Goal: Information Seeking & Learning: Learn about a topic

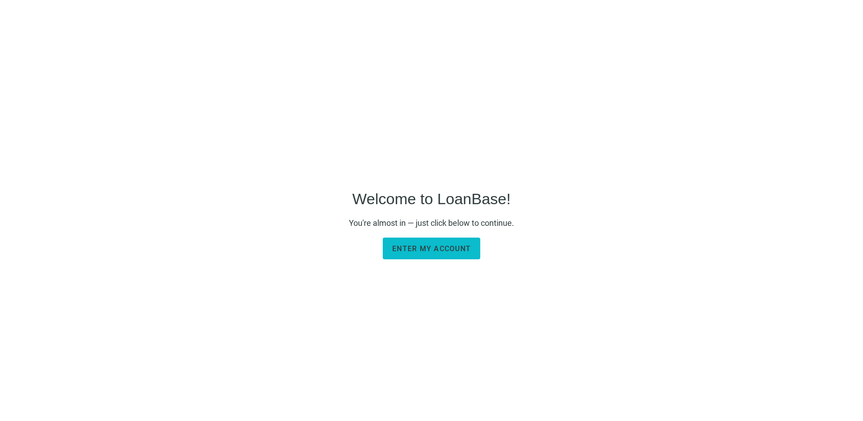
click at [432, 246] on span "Enter my account" at bounding box center [431, 248] width 79 height 9
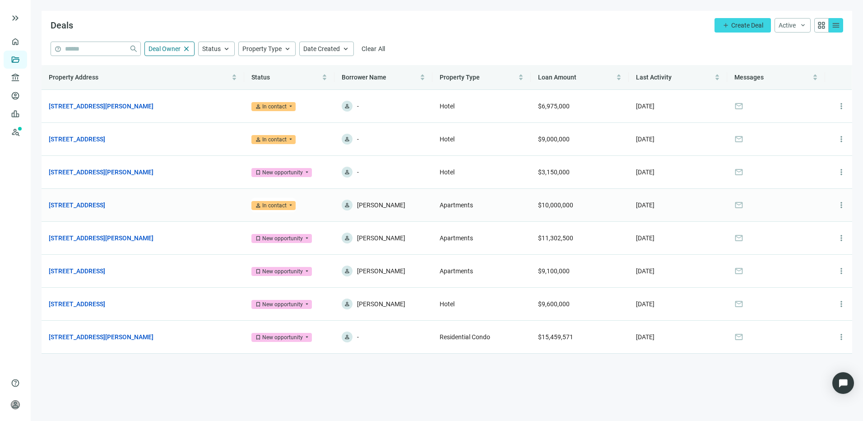
click at [290, 205] on span "person In contact" at bounding box center [273, 205] width 44 height 9
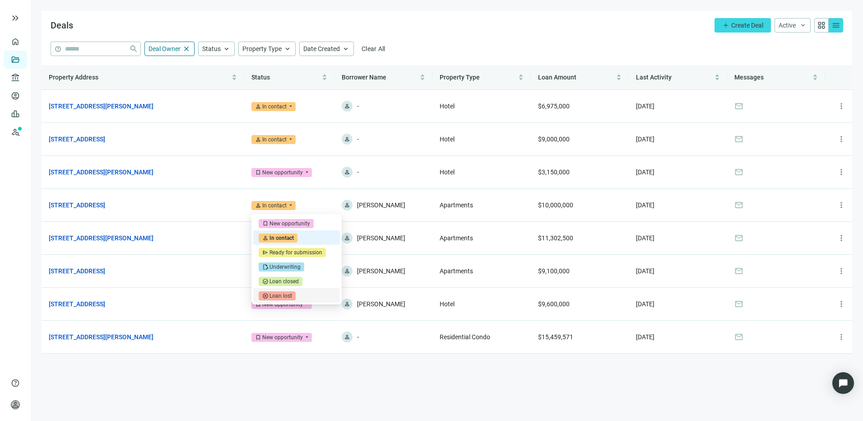
click at [434, 393] on main "Deals add Create Deal Active keyboard_arrow_down grid_view menu help close Deal…" at bounding box center [447, 210] width 832 height 421
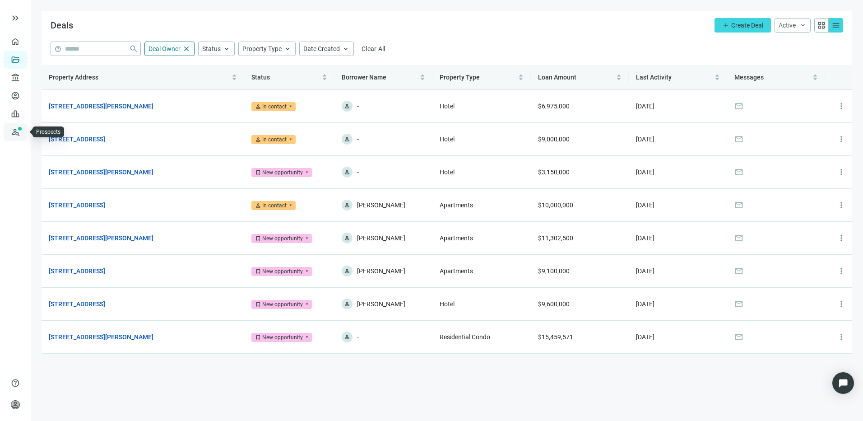
click at [23, 132] on link "Prospects New" at bounding box center [37, 132] width 29 height 18
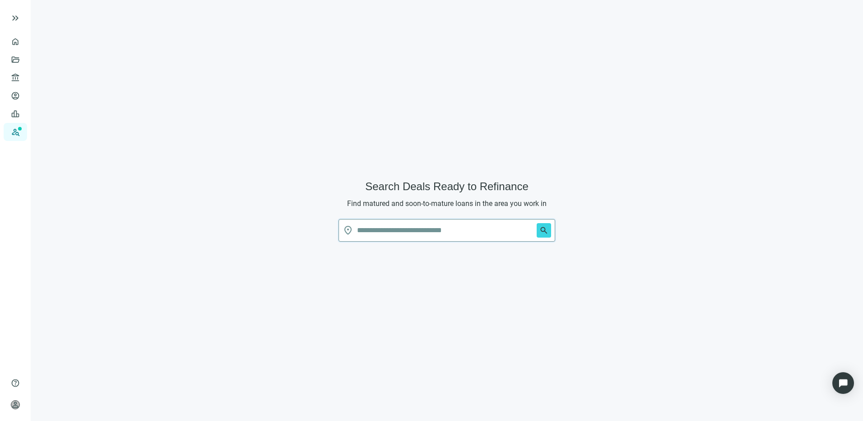
click at [404, 230] on input "text" at bounding box center [445, 230] width 176 height 22
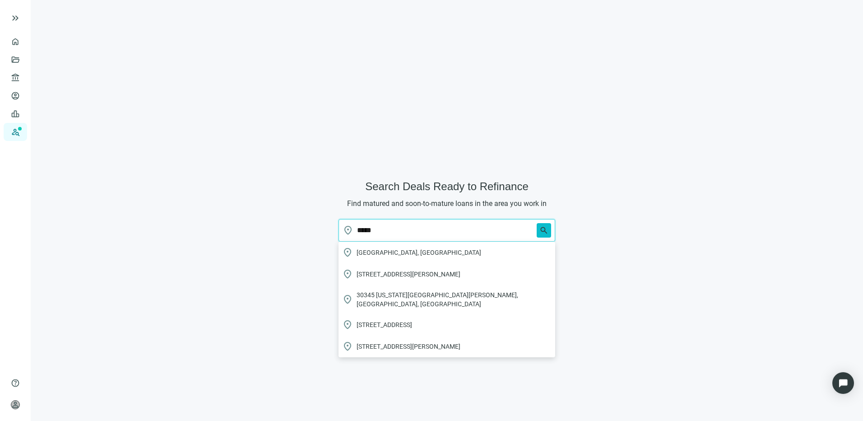
click at [542, 227] on span "search" at bounding box center [543, 230] width 9 height 9
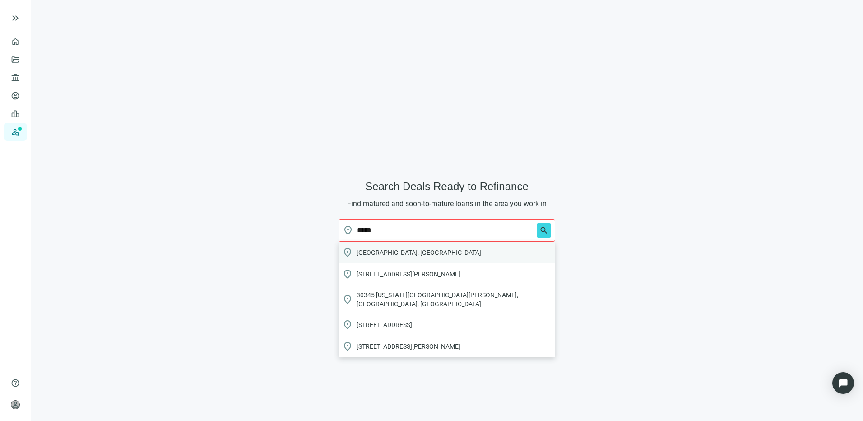
click at [364, 251] on span "[GEOGRAPHIC_DATA], [GEOGRAPHIC_DATA]" at bounding box center [419, 252] width 125 height 9
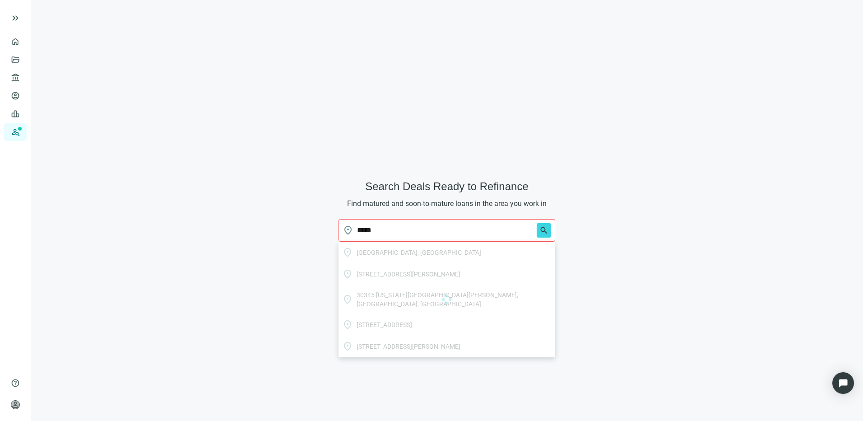
type input "**********"
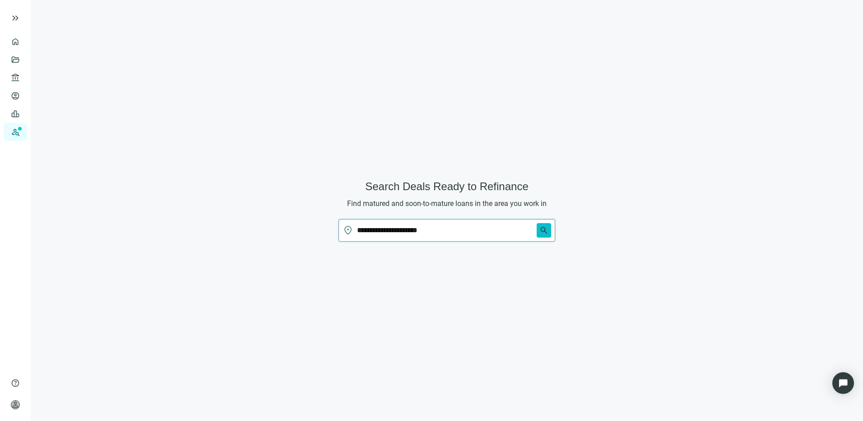
click at [546, 230] on span "search" at bounding box center [543, 230] width 9 height 9
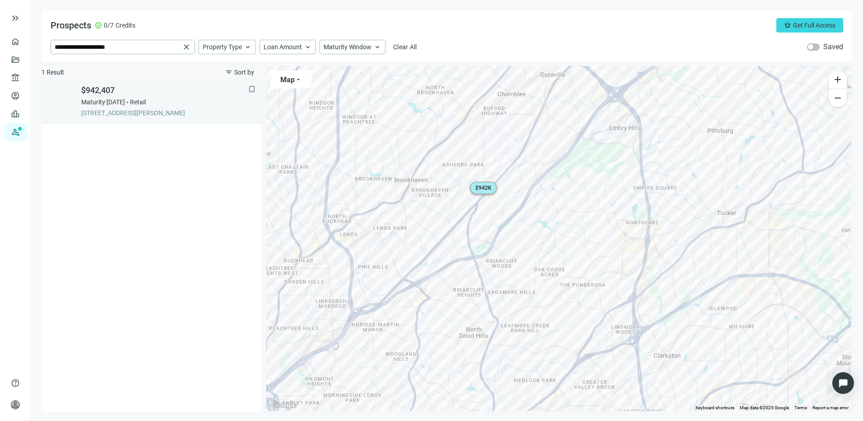
click at [127, 108] on div "$942,407 Maturity: [DATE] Retail [STREET_ADDRESS][PERSON_NAME]" at bounding box center [164, 101] width 167 height 33
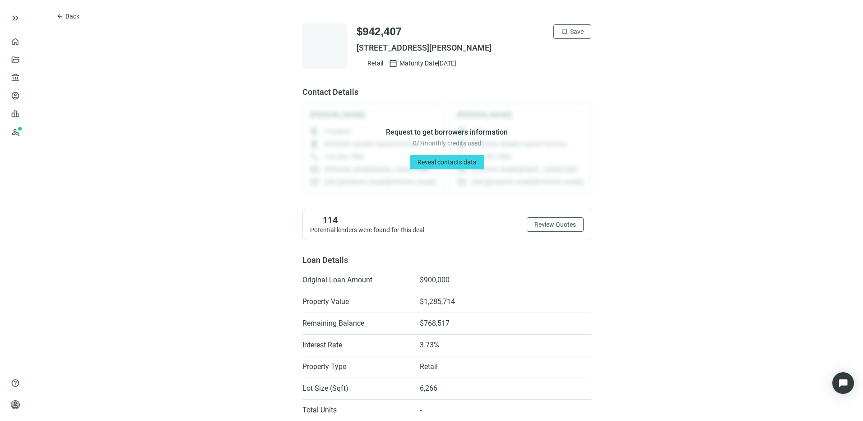
drag, startPoint x: 355, startPoint y: 46, endPoint x: 540, endPoint y: 53, distance: 185.7
click at [540, 53] on div "$942,407 bookmark Save [STREET_ADDRESS][PERSON_NAME] Retail calendar_today Matu…" at bounding box center [474, 45] width 235 height 43
click at [363, 45] on span "[STREET_ADDRESS][PERSON_NAME]" at bounding box center [474, 47] width 235 height 11
drag, startPoint x: 352, startPoint y: 47, endPoint x: 522, endPoint y: 53, distance: 170.3
click at [522, 53] on span "[STREET_ADDRESS][PERSON_NAME]" at bounding box center [474, 47] width 235 height 11
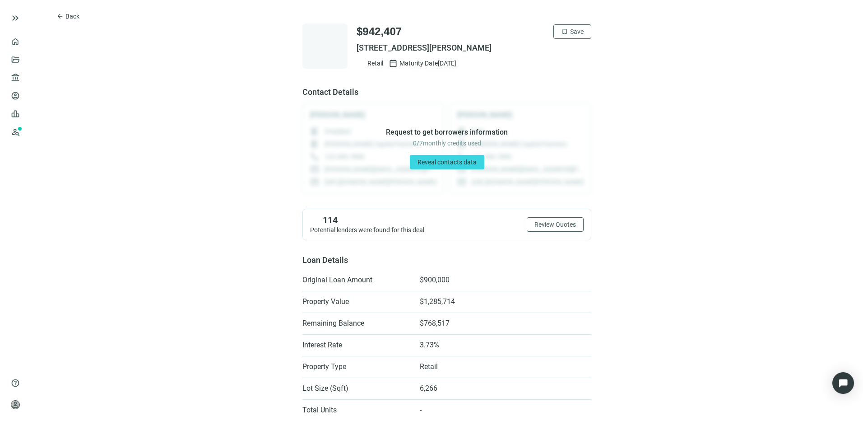
drag, startPoint x: 522, startPoint y: 53, endPoint x: 484, endPoint y: 47, distance: 39.2
copy span "[STREET_ADDRESS][PERSON_NAME]"
click at [67, 11] on button "arrow_back Back" at bounding box center [68, 16] width 38 height 14
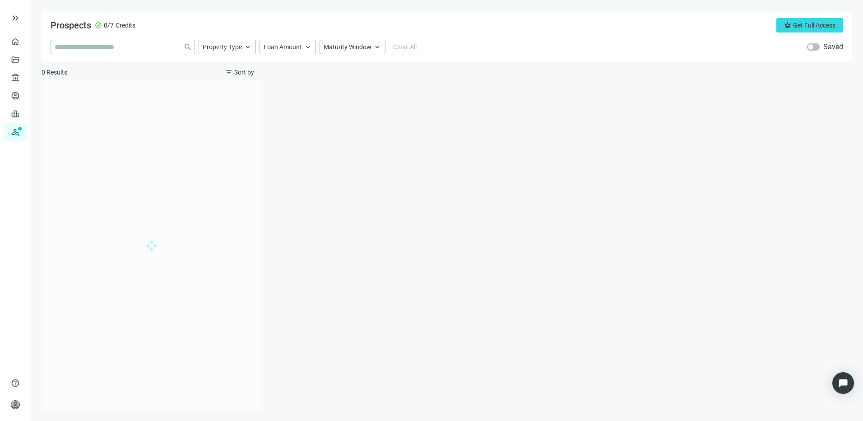
type input "**********"
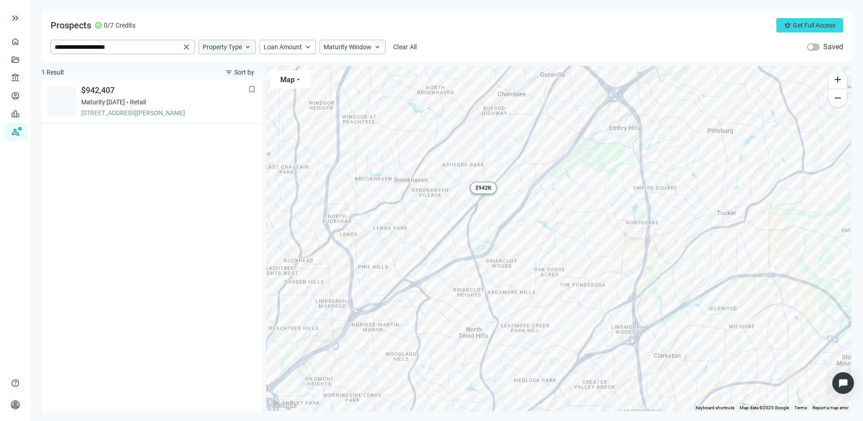
click at [243, 48] on div "Property Type keyboard_arrow_up" at bounding box center [227, 47] width 57 height 14
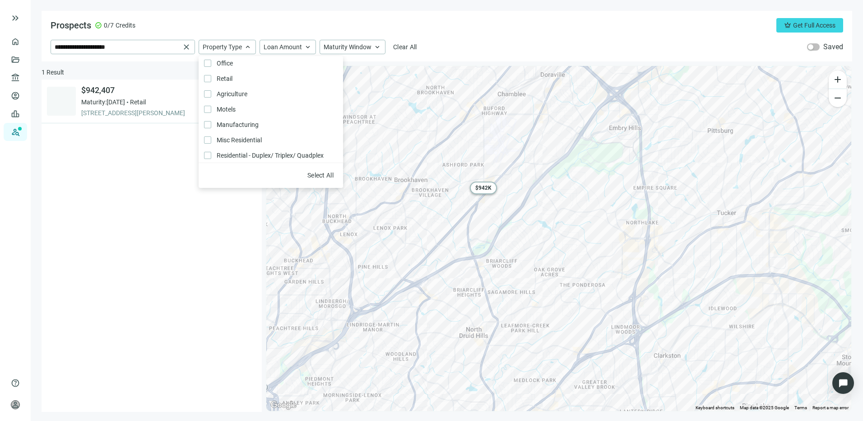
scroll to position [102, 0]
click at [461, 46] on div "**********" at bounding box center [447, 47] width 793 height 14
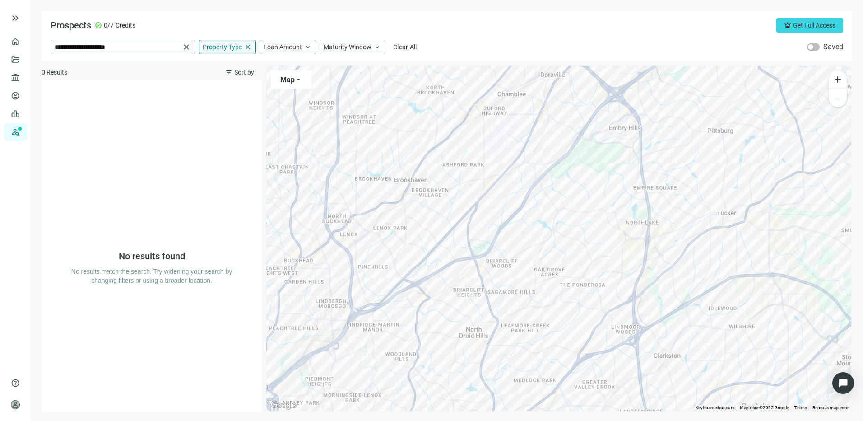
click at [234, 49] on span "Property Type" at bounding box center [222, 47] width 39 height 8
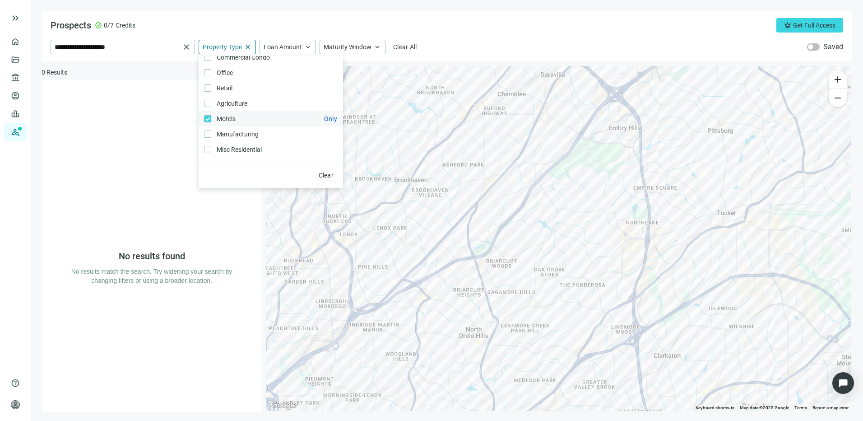
scroll to position [57, 0]
click at [209, 129] on label "Retail Only" at bounding box center [271, 133] width 144 height 15
click at [252, 215] on div "No results found No results match the search. Try widening your search by chang…" at bounding box center [152, 245] width 220 height 332
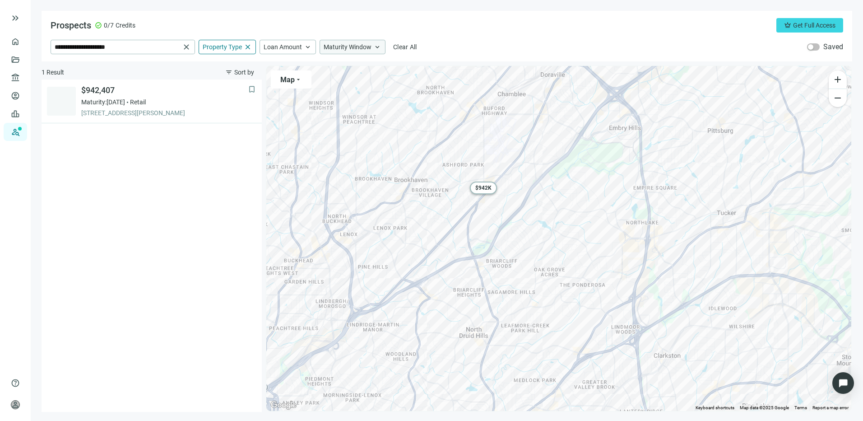
click at [353, 48] on span "Maturity Window" at bounding box center [348, 47] width 48 height 8
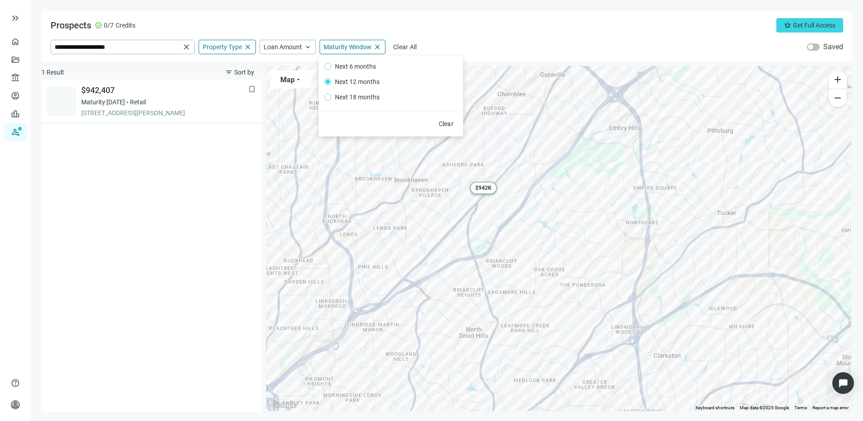
click at [474, 37] on div "**********" at bounding box center [447, 36] width 811 height 51
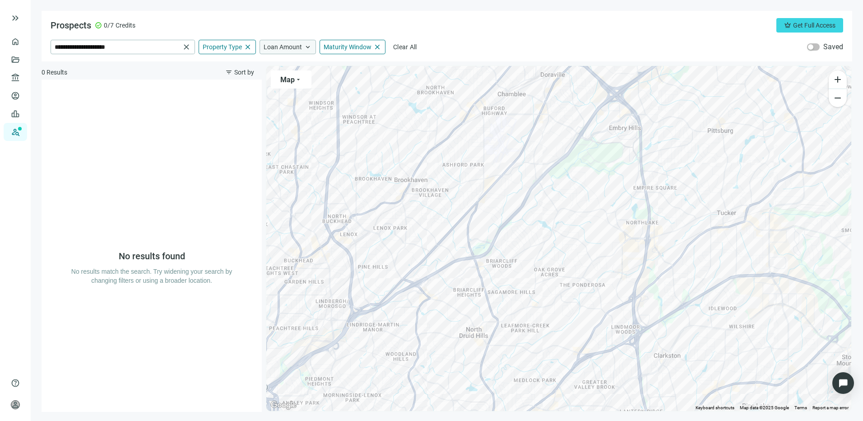
click at [277, 47] on span "Loan Amount" at bounding box center [283, 47] width 38 height 8
drag, startPoint x: 391, startPoint y: 69, endPoint x: 289, endPoint y: 70, distance: 102.0
click at [289, 71] on div at bounding box center [290, 69] width 5 height 5
click at [445, 23] on div "Prospects check_circle 0/7 Credits crown Get Full Access" at bounding box center [447, 25] width 793 height 14
click at [408, 44] on span "Clear All" at bounding box center [405, 46] width 24 height 7
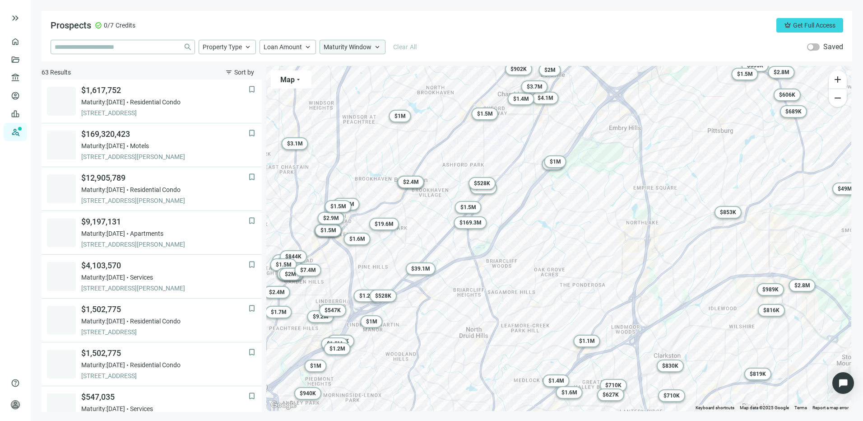
click at [361, 45] on span "Maturity Window" at bounding box center [348, 47] width 48 height 8
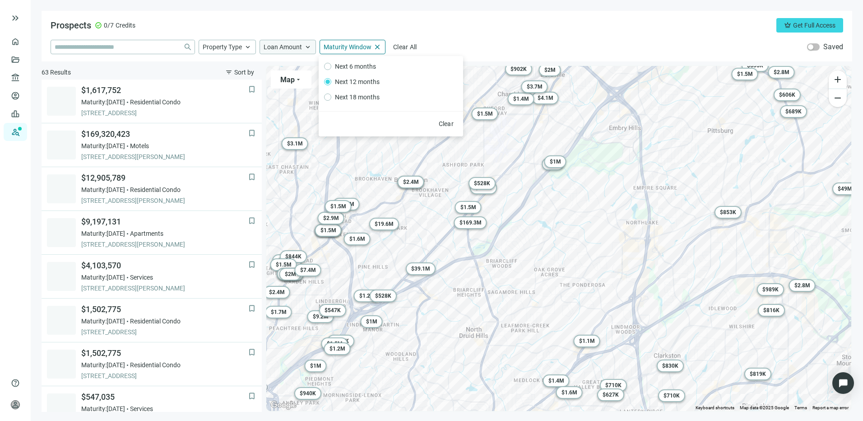
click at [271, 46] on span "Loan Amount" at bounding box center [283, 47] width 38 height 8
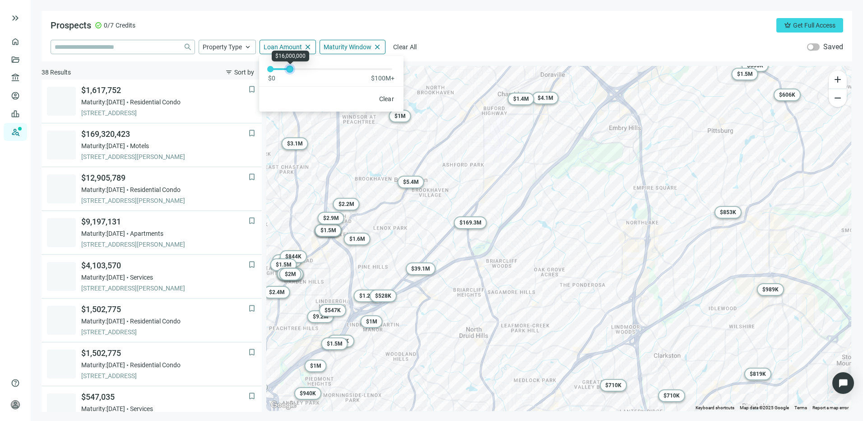
drag, startPoint x: 391, startPoint y: 69, endPoint x: 288, endPoint y: 70, distance: 102.5
click at [288, 70] on div at bounding box center [290, 69] width 5 height 5
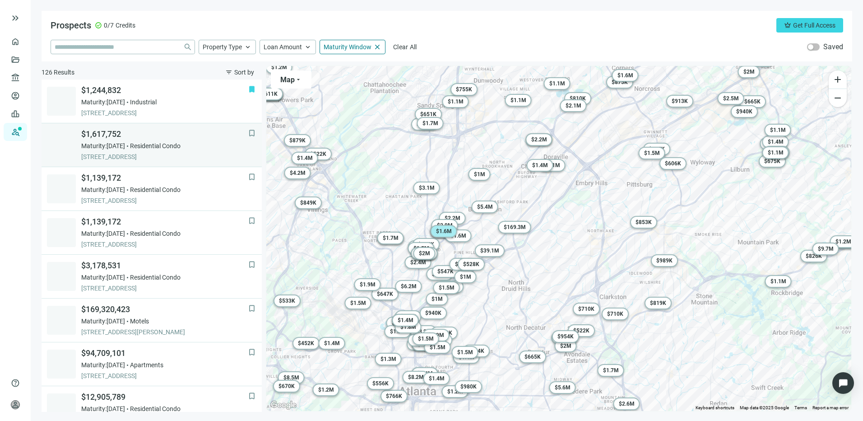
click at [125, 146] on span "Maturity: 12.17.2025" at bounding box center [103, 145] width 44 height 9
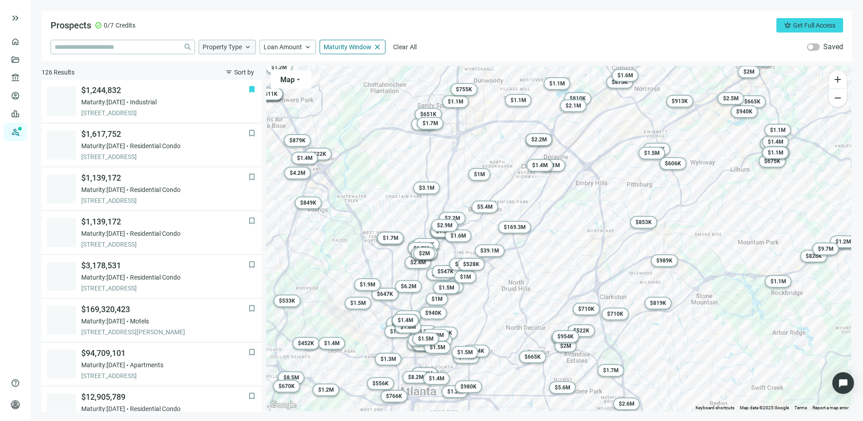
click at [238, 50] on span "Property Type" at bounding box center [222, 47] width 39 height 8
click at [287, 47] on span "Loan Amount" at bounding box center [283, 47] width 38 height 8
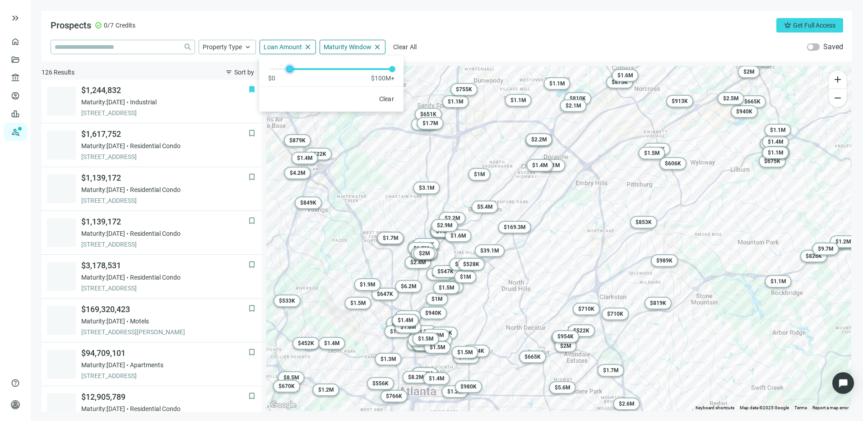
click at [289, 67] on div at bounding box center [331, 68] width 122 height 5
drag, startPoint x: 291, startPoint y: 70, endPoint x: 247, endPoint y: 74, distance: 43.5
click at [247, 74] on div "Prospects check_circle 0/7 Credits crown Get Full Access close Property Type ke…" at bounding box center [447, 211] width 811 height 401
drag, startPoint x: 391, startPoint y: 70, endPoint x: 291, endPoint y: 71, distance: 100.7
click at [291, 71] on div at bounding box center [291, 69] width 5 height 5
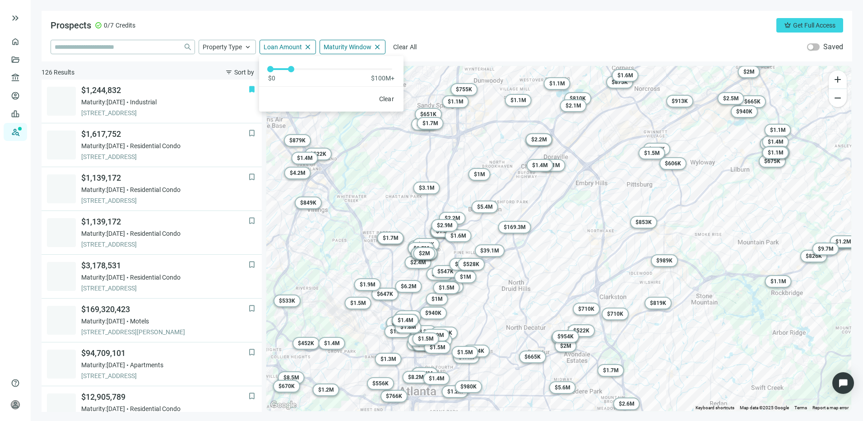
click at [480, 33] on div "Prospects check_circle 0/7 Credits crown Get Full Access close Property Type ke…" at bounding box center [447, 36] width 811 height 51
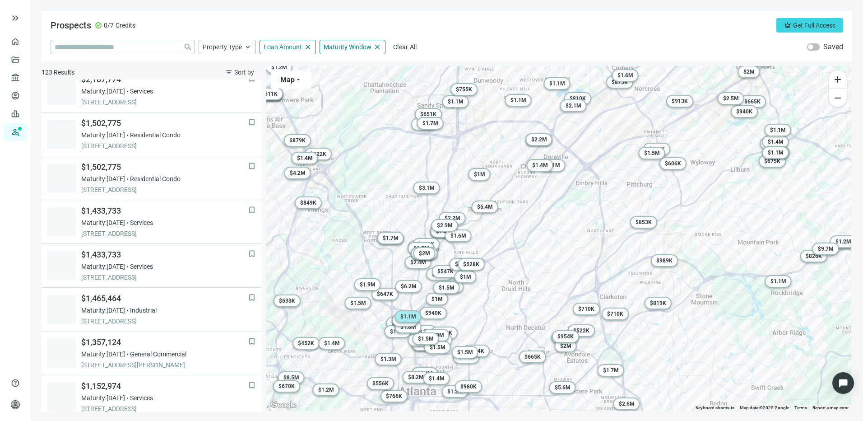
scroll to position [569, 0]
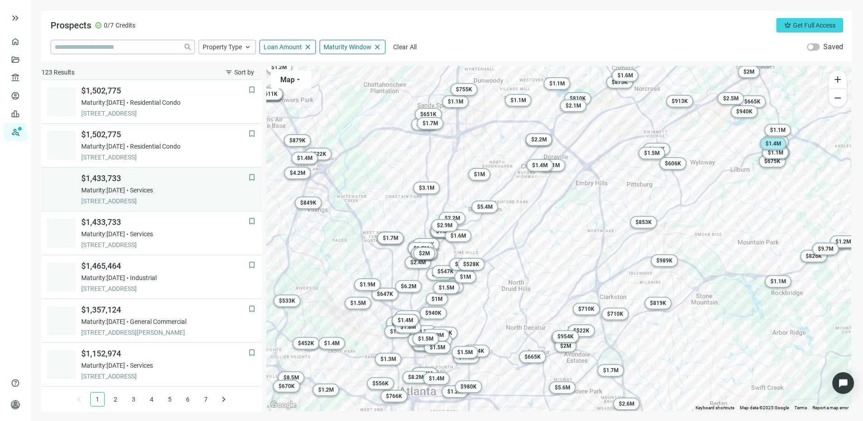
click at [170, 187] on div "Maturity: 12.31.2025 Services" at bounding box center [164, 190] width 167 height 9
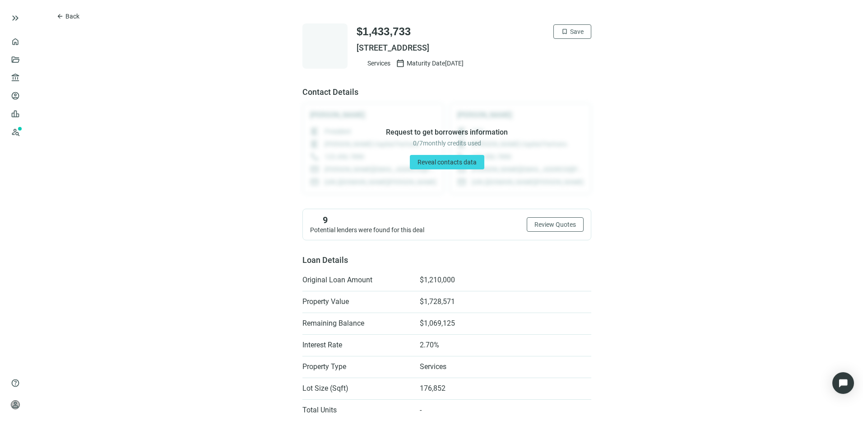
click at [354, 46] on div "$1,433,733 bookmark Save 313 LUXOMNI RD NW, LILBURN, GA 30047 Services calendar…" at bounding box center [446, 45] width 289 height 45
drag, startPoint x: 354, startPoint y: 46, endPoint x: 528, endPoint y: 54, distance: 174.4
click at [528, 54] on div "$1,433,733 bookmark Save 313 LUXOMNI RD NW, LILBURN, GA 30047 Services calendar…" at bounding box center [474, 45] width 235 height 43
drag, startPoint x: 528, startPoint y: 54, endPoint x: 489, endPoint y: 45, distance: 40.3
copy span "313 LUXOMNI RD NW, LILBURN, GA 30047"
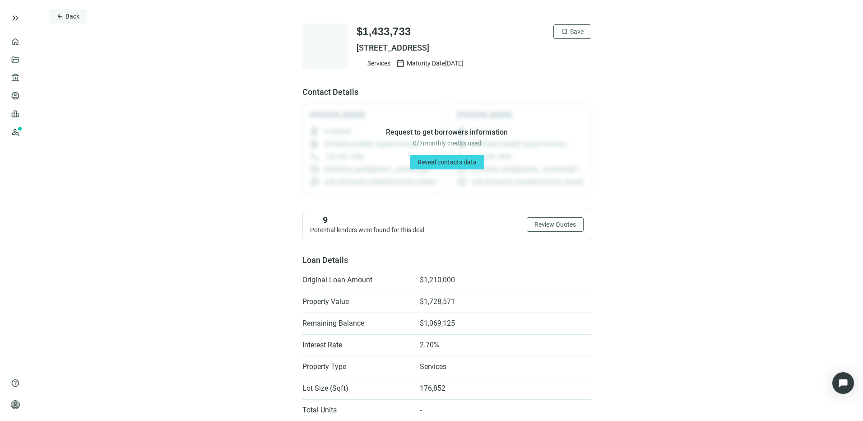
click at [65, 13] on button "arrow_back Back" at bounding box center [68, 16] width 38 height 14
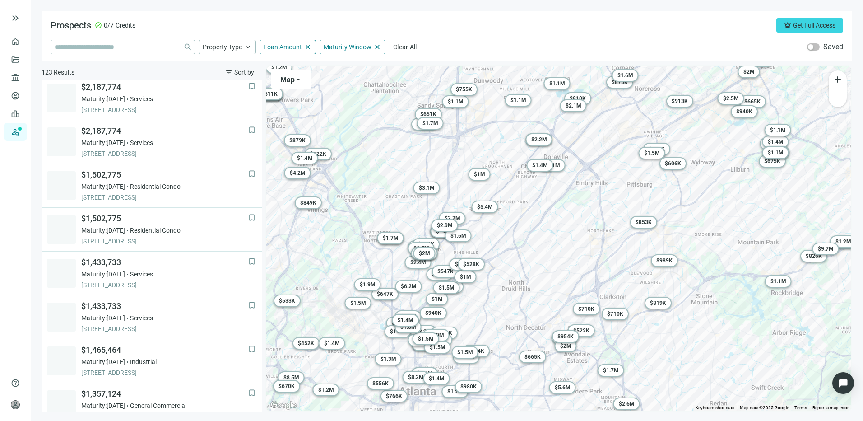
scroll to position [569, 0]
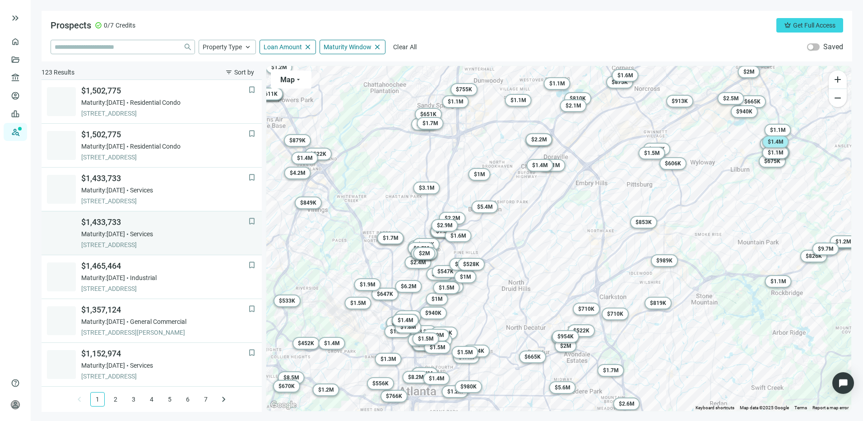
click at [125, 232] on span "Maturity: 12.31.2025" at bounding box center [103, 233] width 44 height 9
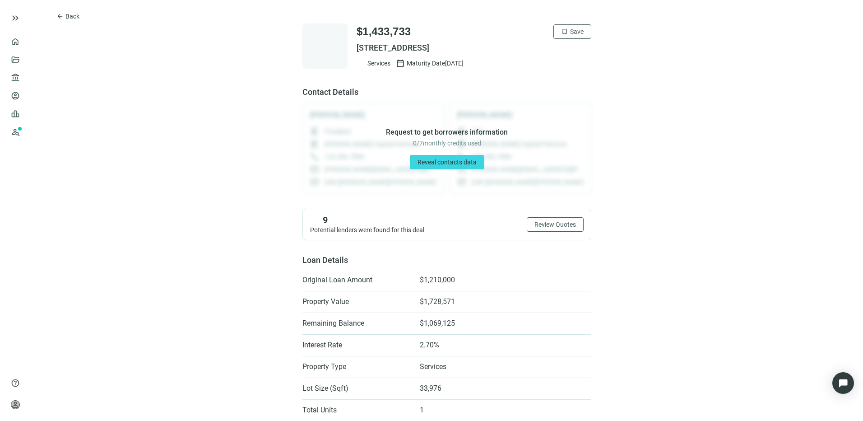
drag, startPoint x: 353, startPoint y: 46, endPoint x: 563, endPoint y: 43, distance: 209.5
click at [563, 43] on span "4064 LAWRENCEVILLE HWY NW, LILBURN, GA 30047" at bounding box center [474, 47] width 235 height 11
copy span "4064 LAWRENCEVILLE HWY NW, LILBURN, GA 30047"
click at [65, 16] on button "arrow_back Back" at bounding box center [68, 16] width 38 height 14
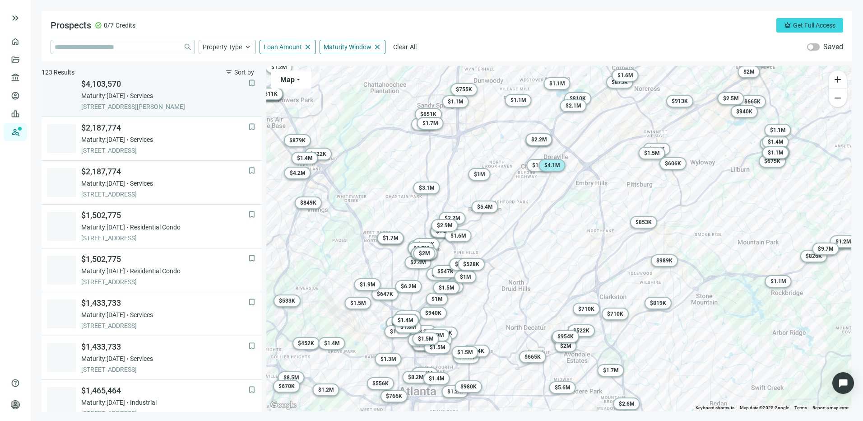
scroll to position [569, 0]
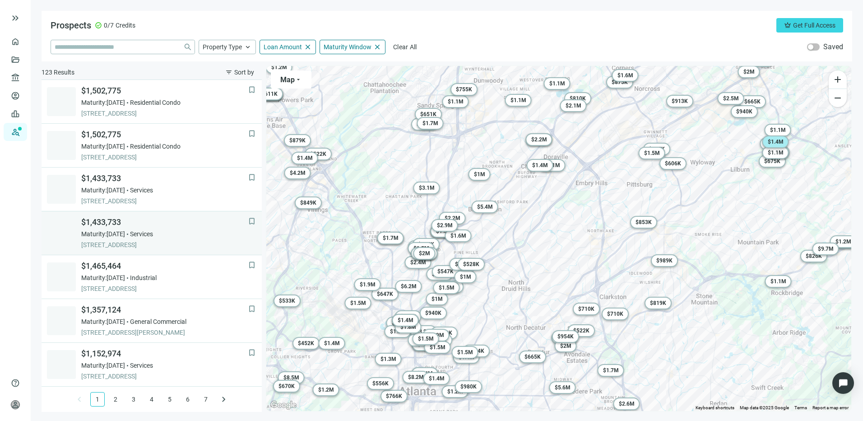
click at [125, 235] on span "Maturity: 12.31.2025" at bounding box center [103, 233] width 44 height 9
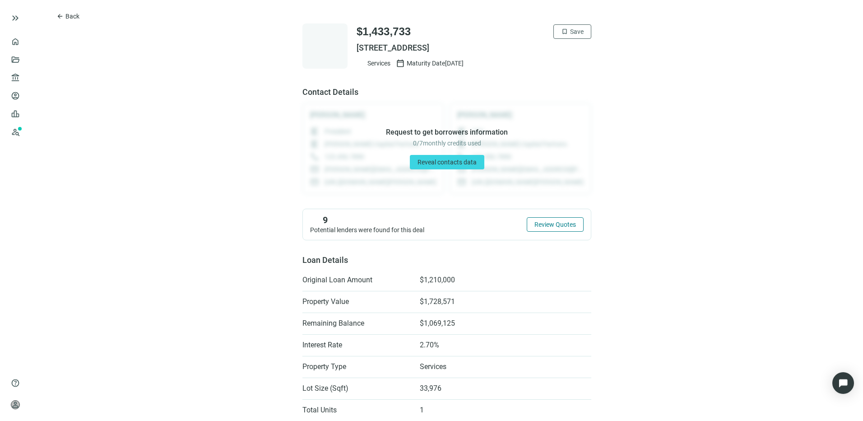
click at [547, 224] on span "Review Quotes" at bounding box center [556, 224] width 42 height 7
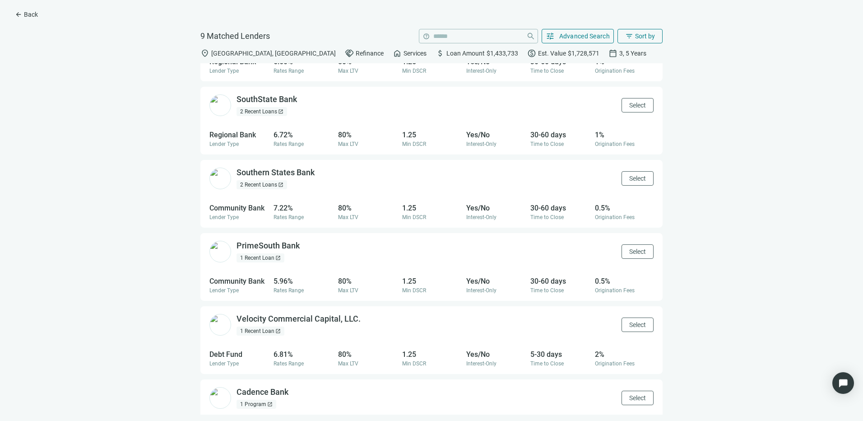
scroll to position [121, 0]
click at [251, 330] on div "1 Recent Loan open_in_new" at bounding box center [261, 332] width 48 height 9
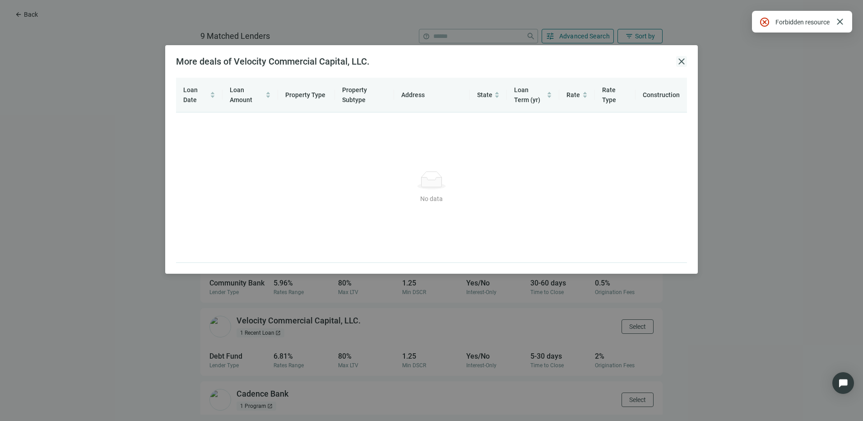
click at [684, 63] on span "close" at bounding box center [681, 61] width 11 height 11
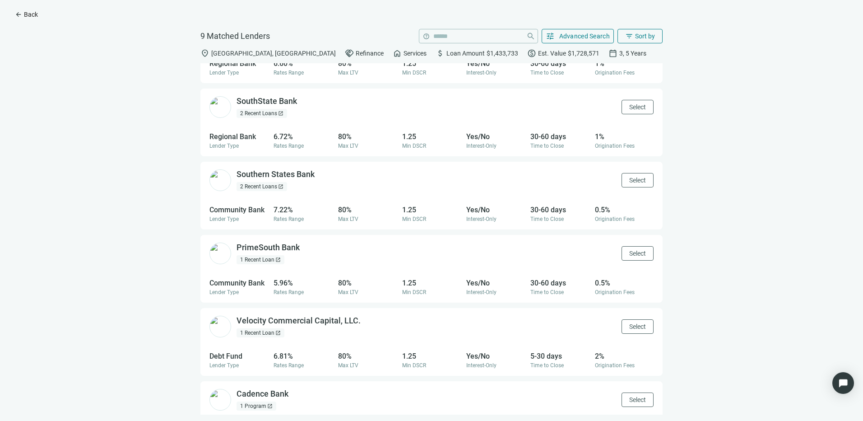
click at [28, 14] on span "Back" at bounding box center [31, 14] width 14 height 7
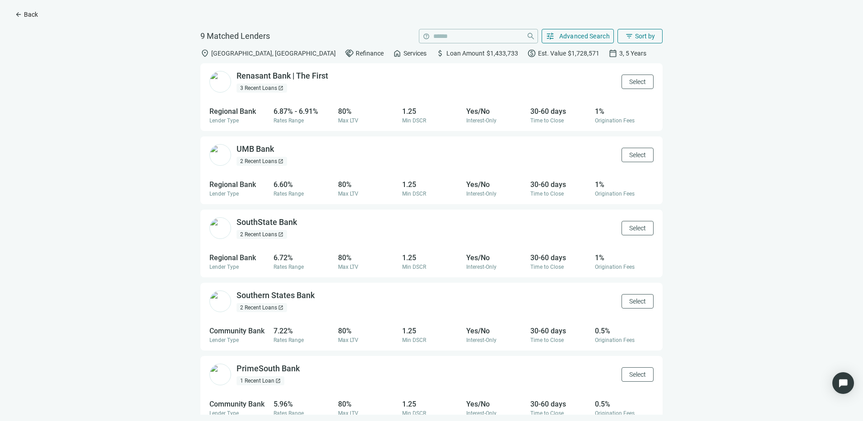
click at [28, 14] on span "Back" at bounding box center [31, 14] width 14 height 7
click at [17, 15] on span "arrow_back" at bounding box center [18, 14] width 7 height 7
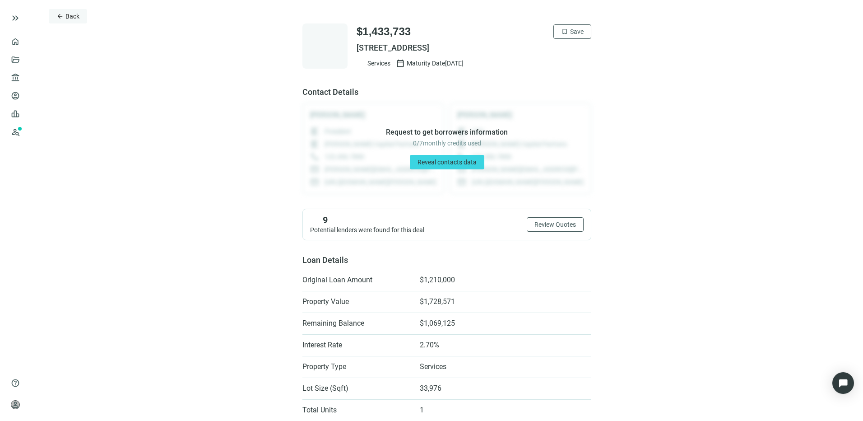
click at [74, 16] on span "Back" at bounding box center [72, 16] width 14 height 7
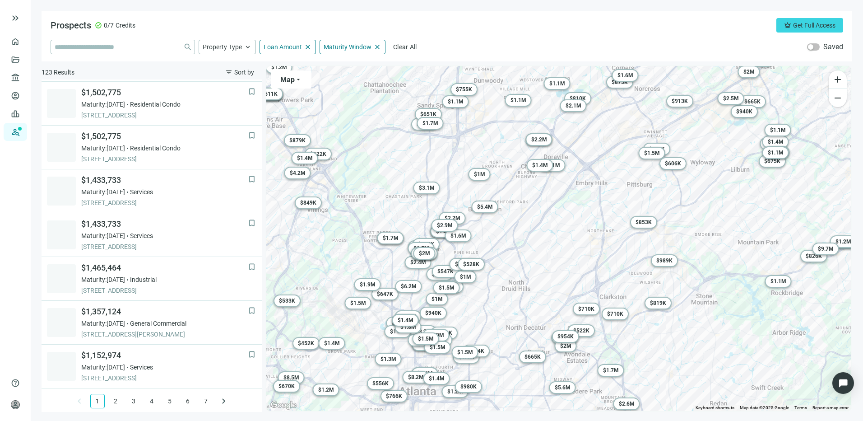
scroll to position [569, 0]
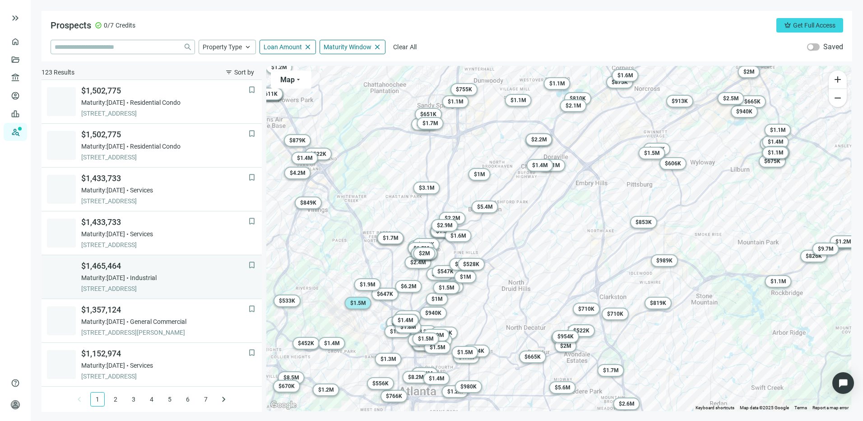
click at [147, 274] on span "Industrial" at bounding box center [143, 277] width 27 height 9
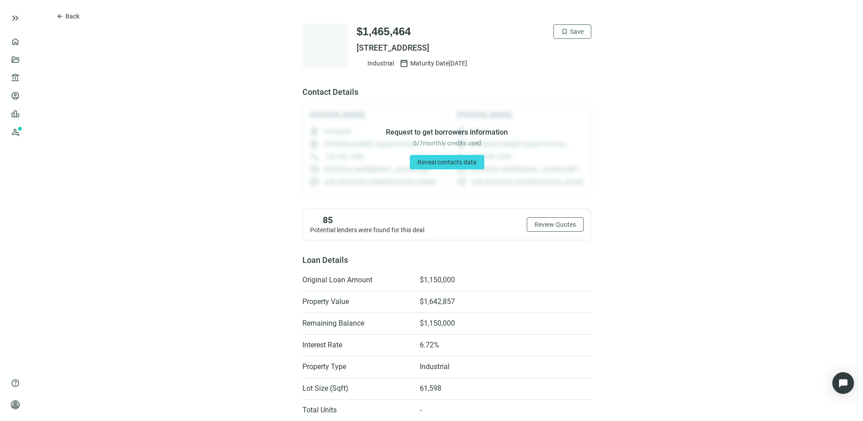
drag, startPoint x: 353, startPoint y: 45, endPoint x: 555, endPoint y: 51, distance: 201.9
click at [555, 51] on span "1610 SOUTHLAND CIR NW, ATLANTA, GA 30318" at bounding box center [474, 47] width 235 height 11
drag, startPoint x: 555, startPoint y: 51, endPoint x: 518, endPoint y: 47, distance: 37.3
copy span "1610 SOUTHLAND CIR NW, ATLANTA, GA 30318"
click at [66, 17] on span "Back" at bounding box center [72, 16] width 14 height 7
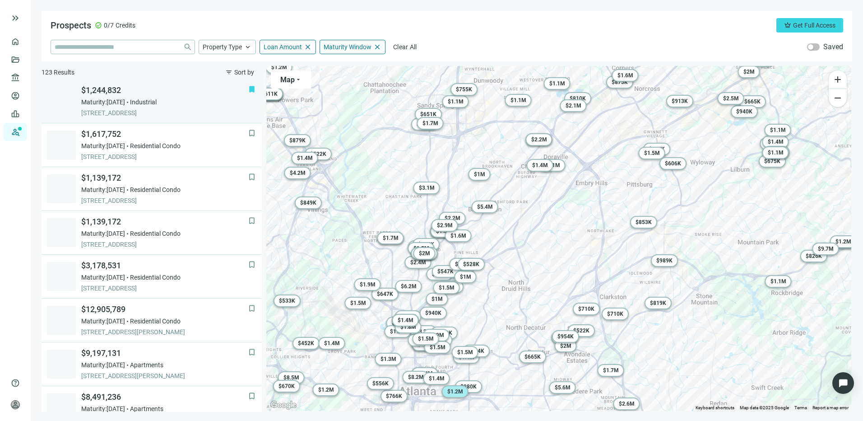
click at [157, 103] on span "Industrial" at bounding box center [143, 102] width 27 height 9
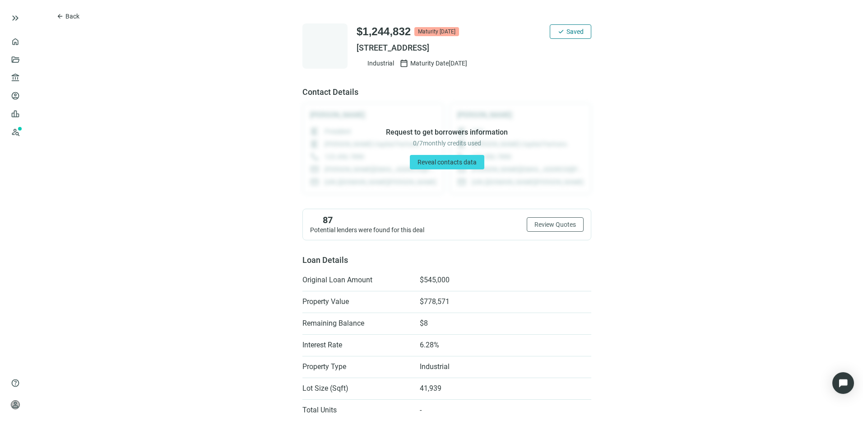
click at [352, 48] on div "$1,244,832 Maturity in 58 days check Saved 840 OLD FLAT SHOALS RD SE, ATLANTA, …" at bounding box center [446, 45] width 289 height 45
drag, startPoint x: 353, startPoint y: 45, endPoint x: 432, endPoint y: 30, distance: 79.5
click at [572, 40] on div "$1,244,832 Maturity in 58 days check Saved 840 OLD FLAT SHOALS RD SE, ATLANTA, …" at bounding box center [474, 45] width 235 height 43
drag, startPoint x: 353, startPoint y: 45, endPoint x: 572, endPoint y: 44, distance: 219.0
click at [572, 44] on span "840 OLD FLAT SHOALS RD SE, ATLANTA, GA 30312" at bounding box center [474, 47] width 235 height 11
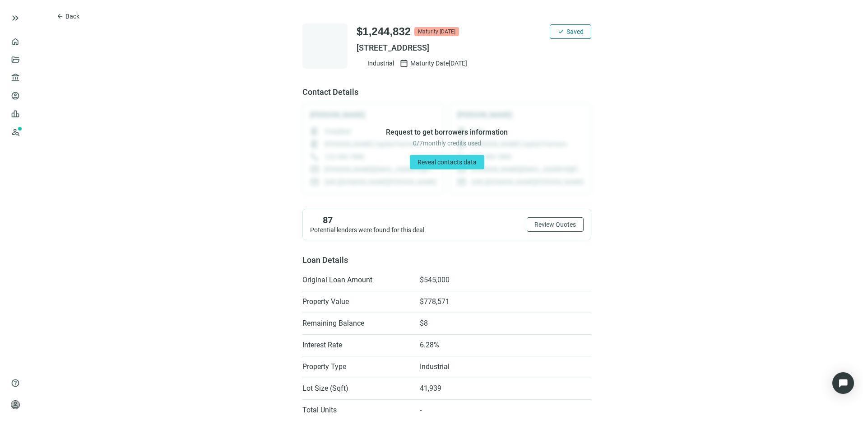
drag, startPoint x: 572, startPoint y: 44, endPoint x: 517, endPoint y: 46, distance: 54.7
copy span "840 OLD FLAT SHOALS RD SE, ATLANTA, GA 30312"
click at [68, 14] on span "Back" at bounding box center [72, 16] width 14 height 7
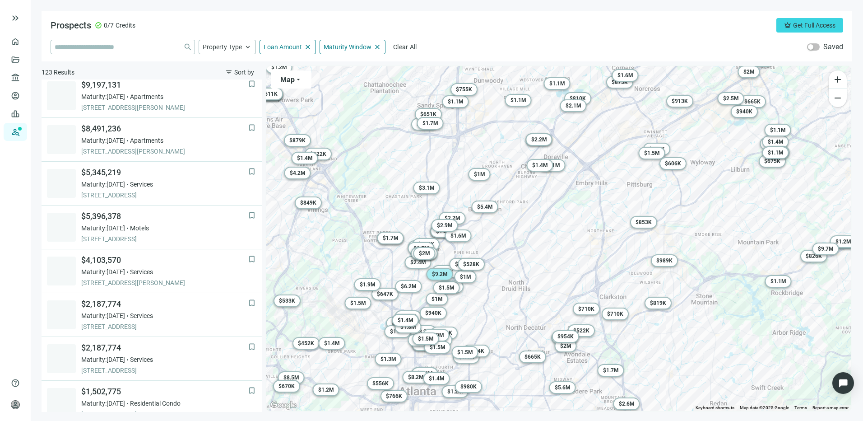
scroll to position [271, 0]
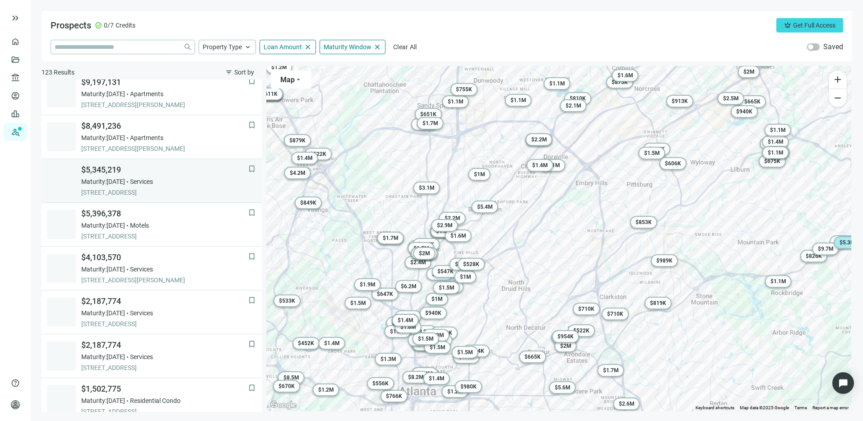
click at [177, 174] on span "$5,345,219" at bounding box center [164, 169] width 167 height 11
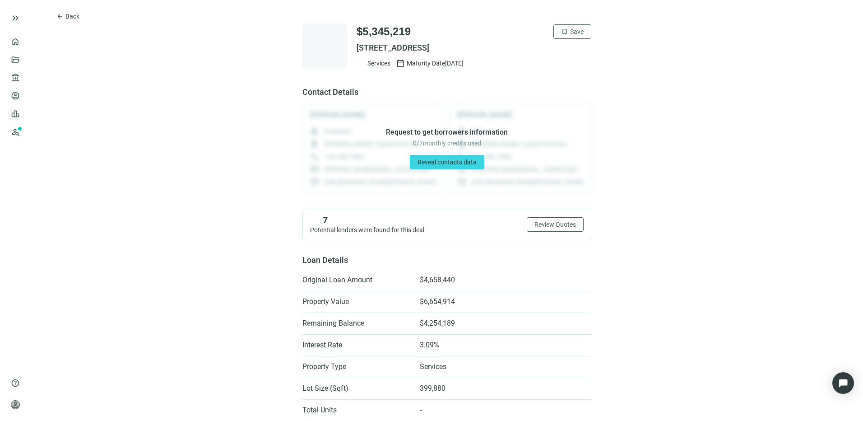
drag, startPoint x: 355, startPoint y: 47, endPoint x: 552, endPoint y: 55, distance: 197.0
click at [552, 55] on div "$5,345,219 bookmark Save 3800 HIGHWAY 78 W, SNELLVILLE, GA 30039 Services calen…" at bounding box center [474, 45] width 235 height 43
click at [364, 50] on span "3800 HIGHWAY 78 W, SNELLVILLE, GA 30039" at bounding box center [474, 47] width 235 height 11
drag, startPoint x: 352, startPoint y: 46, endPoint x: 551, endPoint y: 46, distance: 199.1
click at [551, 46] on span "3800 HIGHWAY 78 W, SNELLVILLE, GA 30039" at bounding box center [474, 47] width 235 height 11
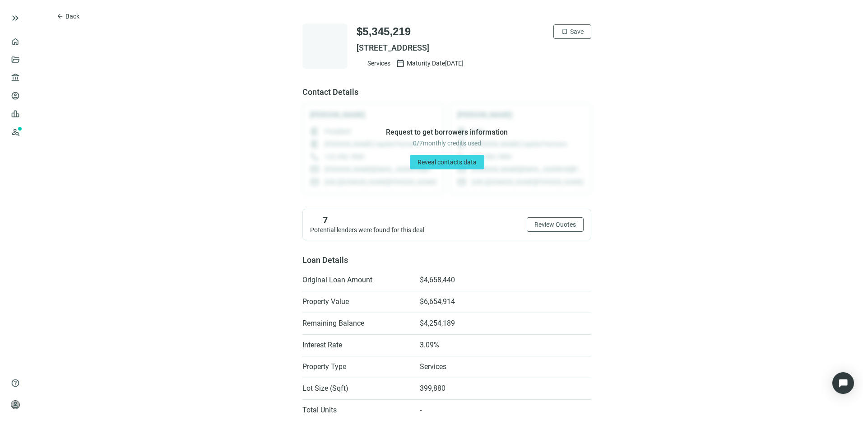
copy span "3800 HIGHWAY 78 W, SNELLVILLE, GA 30039"
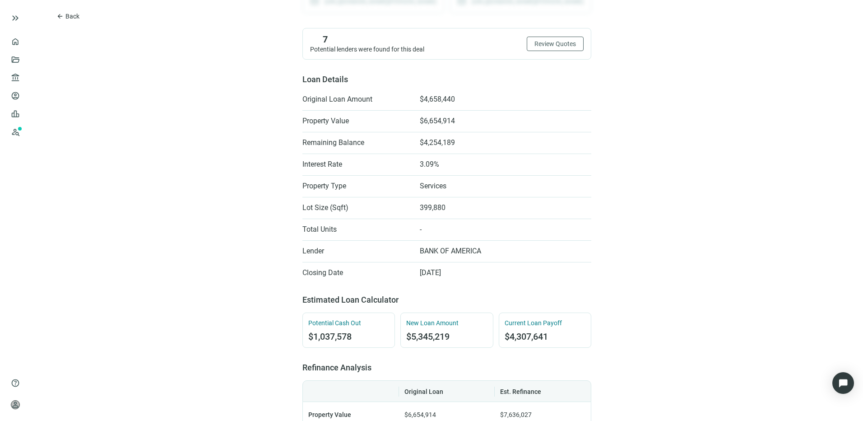
scroll to position [90, 0]
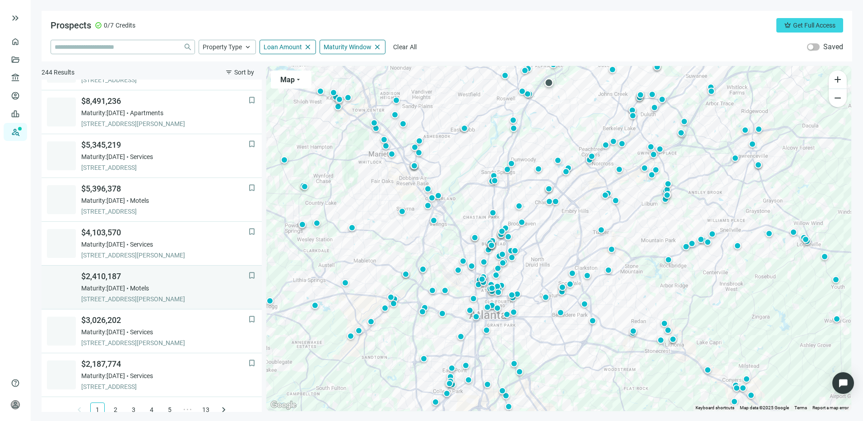
scroll to position [569, 0]
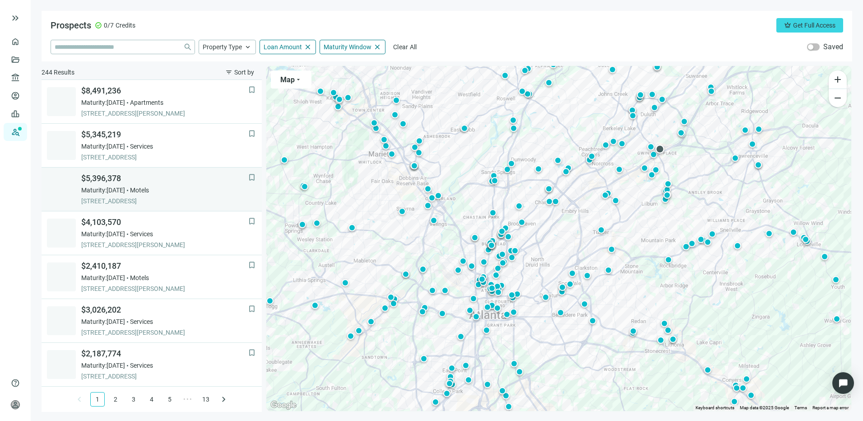
click at [120, 187] on span "Maturity: 12.31.2025" at bounding box center [103, 190] width 44 height 9
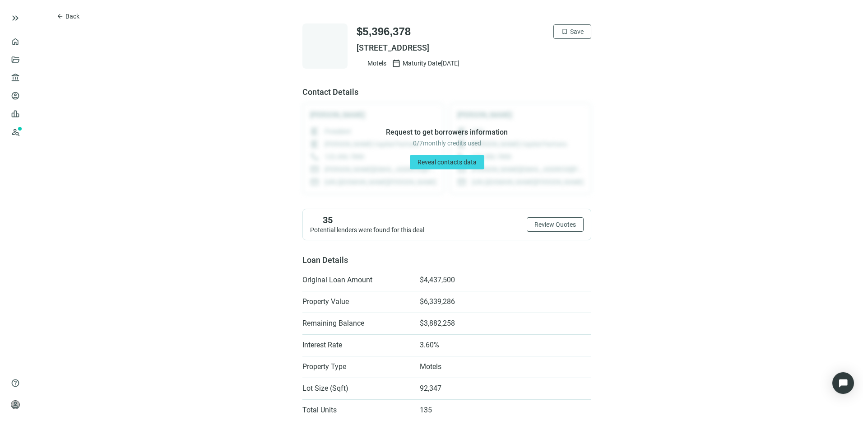
scroll to position [45, 0]
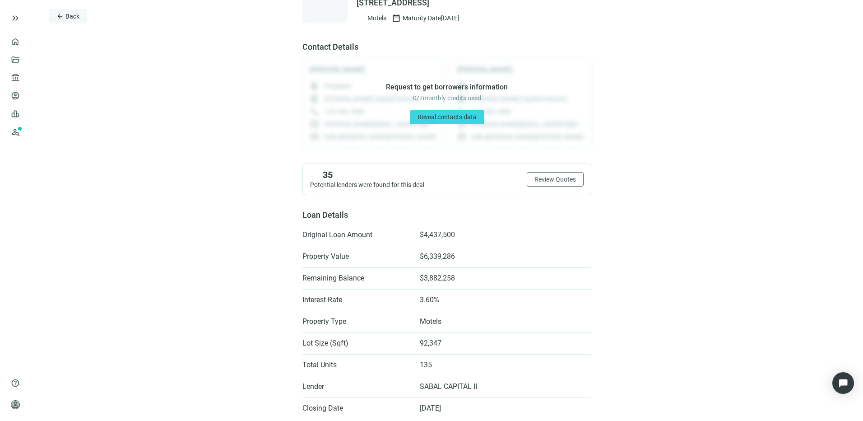
click at [74, 19] on span "Back" at bounding box center [72, 16] width 14 height 7
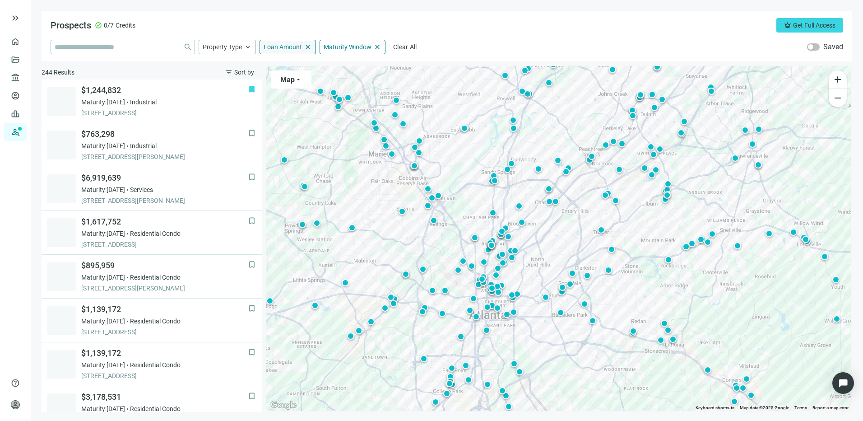
click at [300, 45] on span "Loan Amount" at bounding box center [283, 47] width 38 height 8
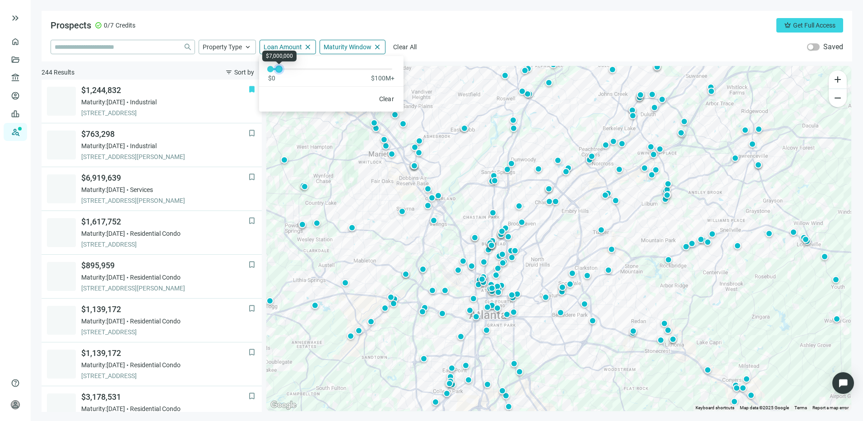
drag, startPoint x: 292, startPoint y: 69, endPoint x: 279, endPoint y: 71, distance: 12.8
click at [279, 71] on div at bounding box center [279, 69] width 5 height 5
click at [484, 37] on div "Prospects check_circle 0/7 Credits crown Get Full Access close Property Type ke…" at bounding box center [447, 36] width 811 height 51
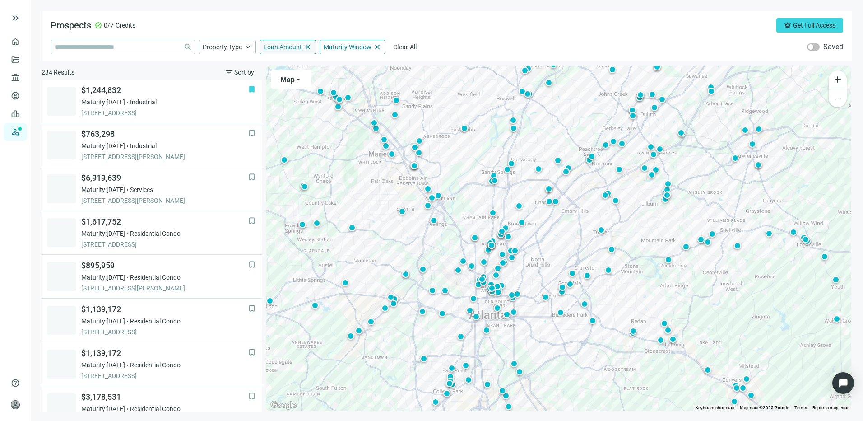
click at [276, 44] on span "Loan Amount" at bounding box center [283, 47] width 38 height 8
click at [466, 43] on div "close Property Type keyboard_arrow_up Loan Amount close $0 $100M+ Clear Maturit…" at bounding box center [447, 47] width 793 height 14
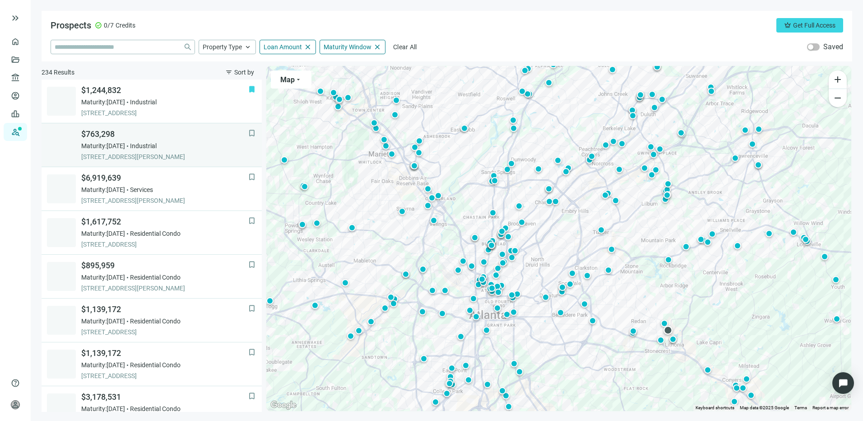
click at [157, 144] on span "Industrial" at bounding box center [143, 145] width 27 height 9
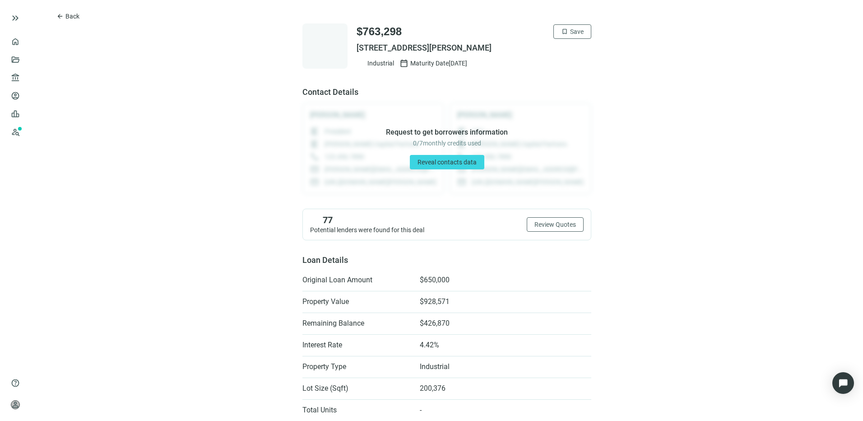
drag, startPoint x: 353, startPoint y: 45, endPoint x: 535, endPoint y: 50, distance: 182.5
click at [535, 50] on span "6729 MARBUT RD, LITHONIA, GA 30058" at bounding box center [474, 47] width 235 height 11
drag, startPoint x: 535, startPoint y: 50, endPoint x: 488, endPoint y: 49, distance: 47.4
copy span "6729 MARBUT RD, LITHONIA, GA 30058"
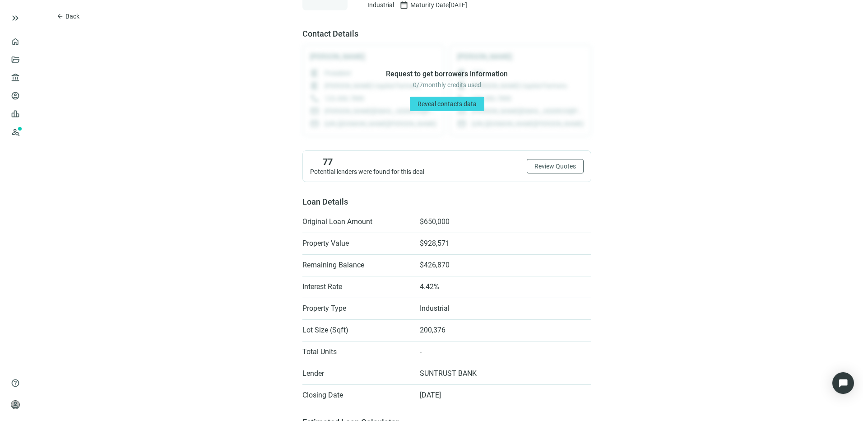
scroll to position [135, 0]
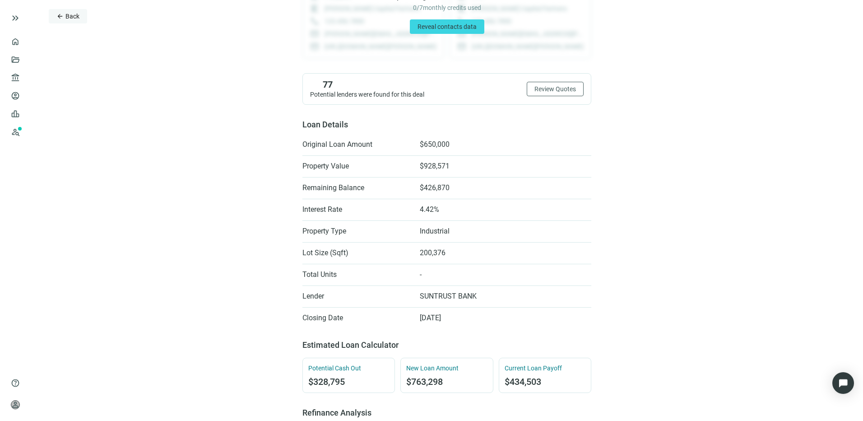
click at [68, 14] on span "Back" at bounding box center [72, 16] width 14 height 7
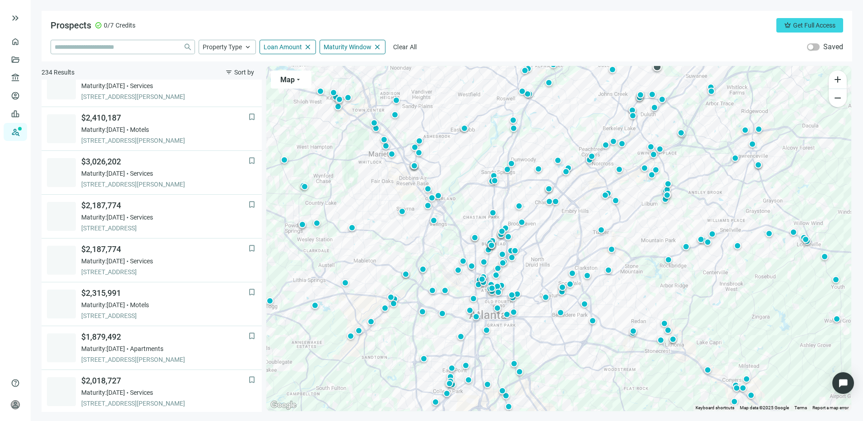
scroll to position [569, 0]
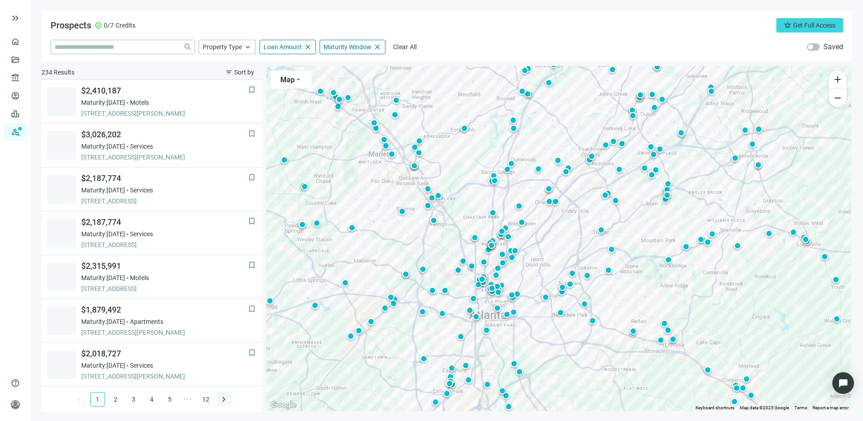
click at [219, 399] on span "keyboard_arrow_right" at bounding box center [224, 399] width 11 height 11
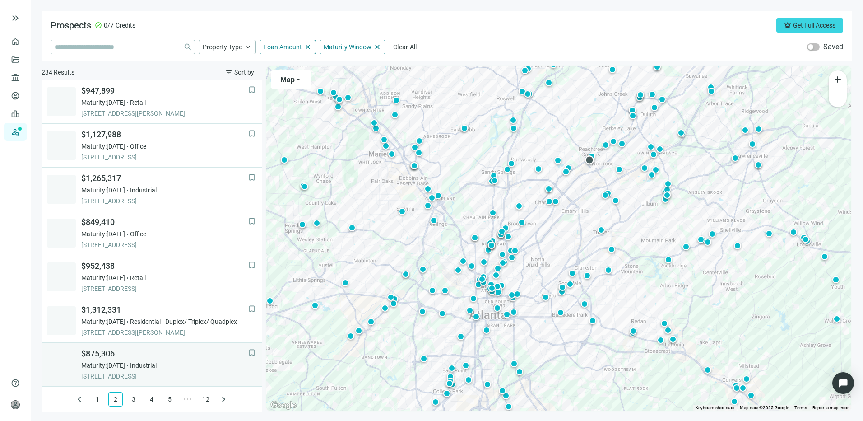
click at [157, 361] on span "Industrial" at bounding box center [143, 365] width 27 height 9
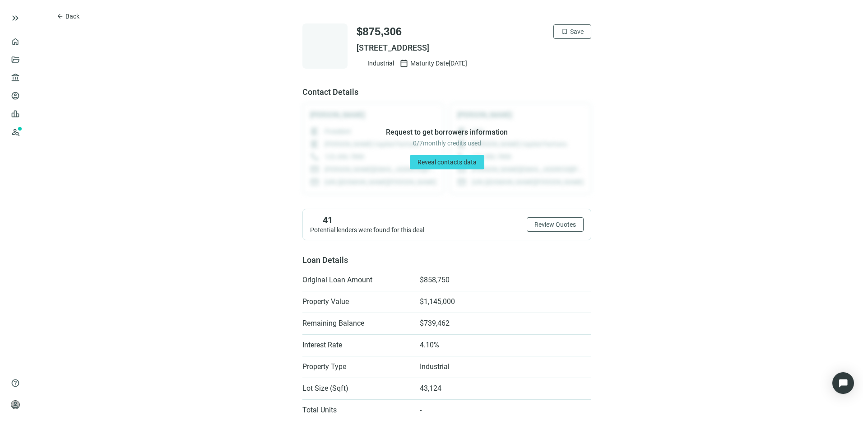
drag, startPoint x: 353, startPoint y: 46, endPoint x: 565, endPoint y: 51, distance: 212.2
click at [565, 51] on span "6275 ATLANTIC BLVD, NORCROSS, GA 30071" at bounding box center [474, 47] width 235 height 11
copy span "6275 ATLANTIC BLVD, NORCROSS, GA 30071"
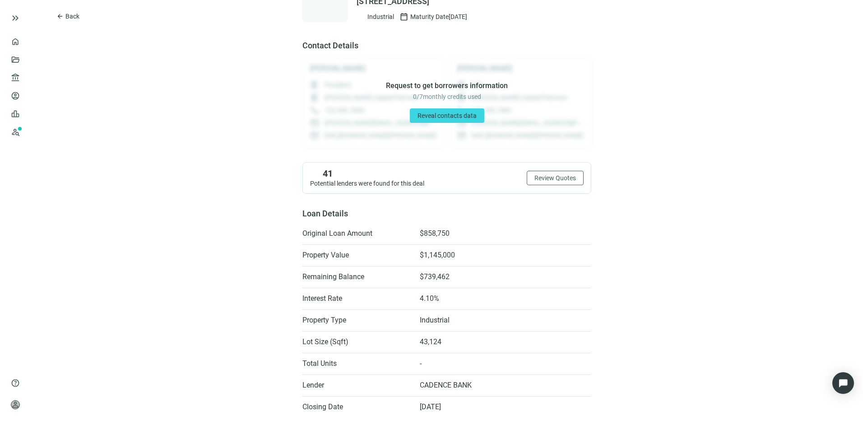
scroll to position [90, 0]
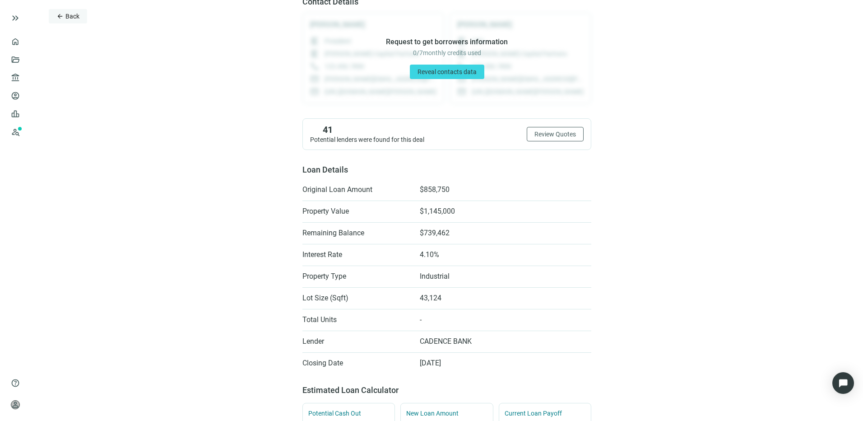
click at [78, 14] on span "Back" at bounding box center [72, 16] width 14 height 7
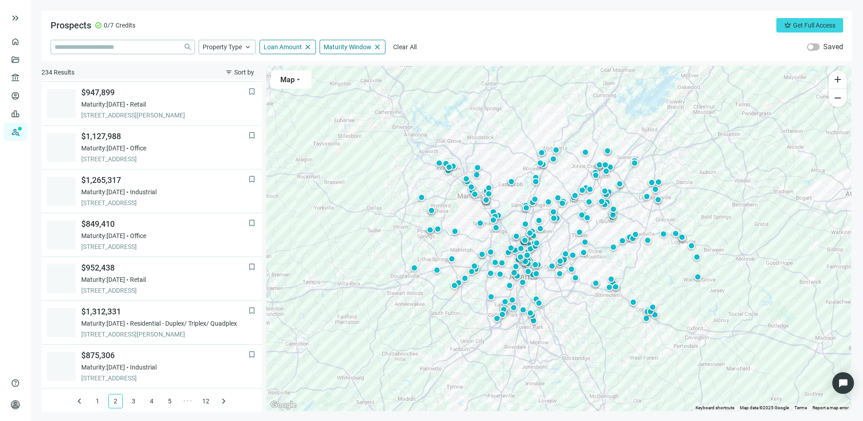
scroll to position [569, 0]
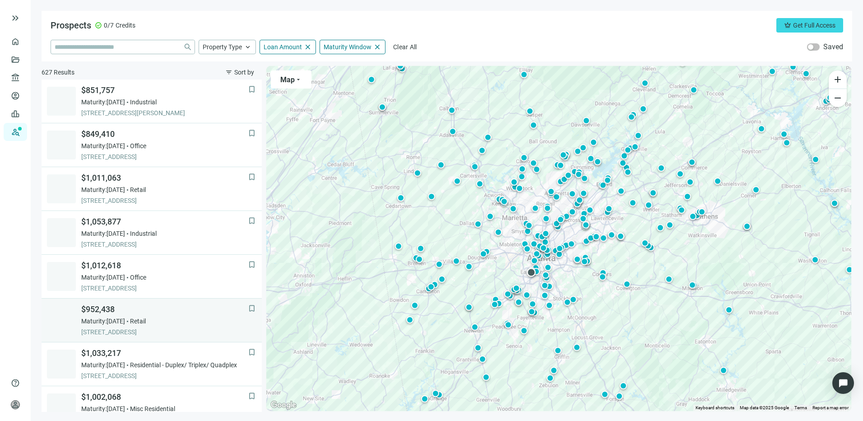
click at [114, 315] on div "$952,438 Maturity: 12.31.2025 Retail 3537 MAIN ST, ATLANTA, 30337, GA" at bounding box center [164, 320] width 167 height 33
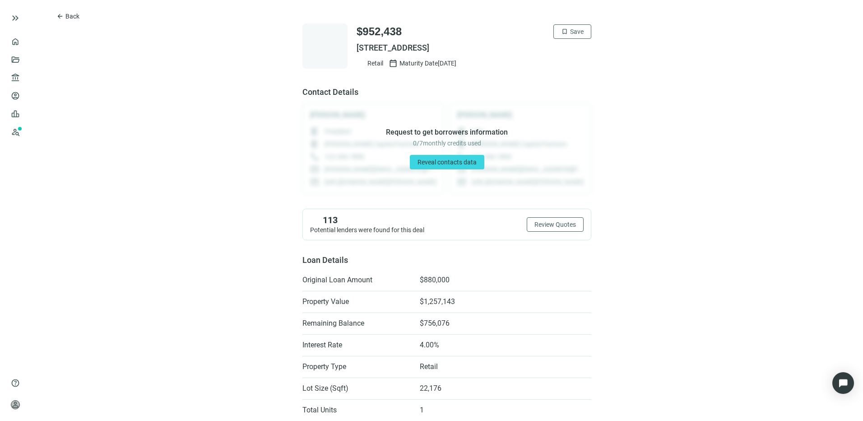
drag, startPoint x: 353, startPoint y: 46, endPoint x: 503, endPoint y: 41, distance: 150.0
click at [503, 41] on div "$952,438 bookmark Save 3537 MAIN ST, ATLANTA, GA 30337 Retail calendar_today Ma…" at bounding box center [474, 45] width 235 height 43
drag, startPoint x: 503, startPoint y: 41, endPoint x: 447, endPoint y: 48, distance: 56.4
copy span "3537 MAIN ST, ATLANTA, GA 30337"
click at [65, 13] on button "arrow_back Back" at bounding box center [68, 16] width 38 height 14
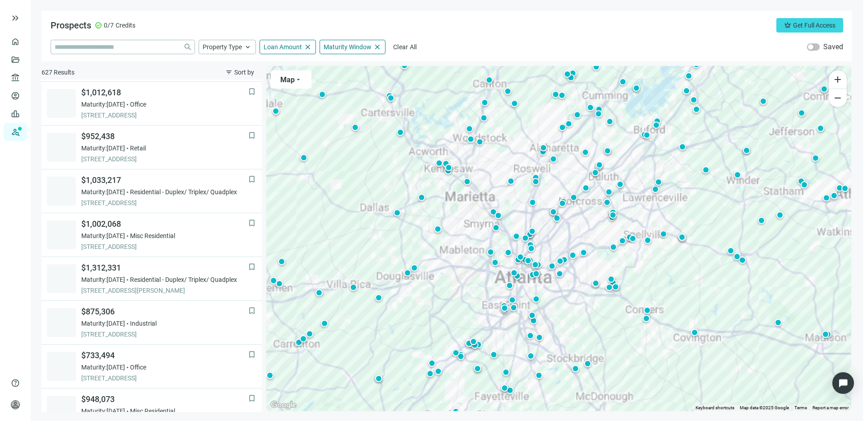
scroll to position [219, 0]
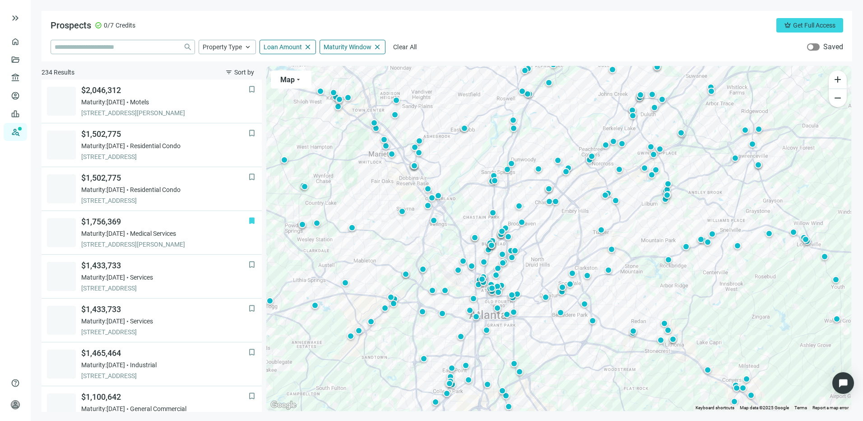
click at [814, 49] on span "button" at bounding box center [813, 46] width 13 height 7
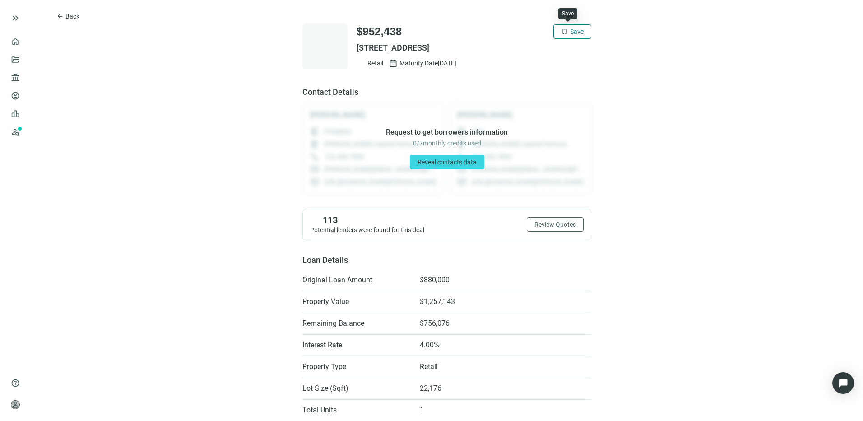
click at [563, 32] on span "bookmark" at bounding box center [564, 31] width 7 height 7
click at [66, 14] on span "Back" at bounding box center [72, 16] width 14 height 7
click at [66, 19] on span "Back" at bounding box center [72, 16] width 14 height 7
